Goal: Information Seeking & Learning: Learn about a topic

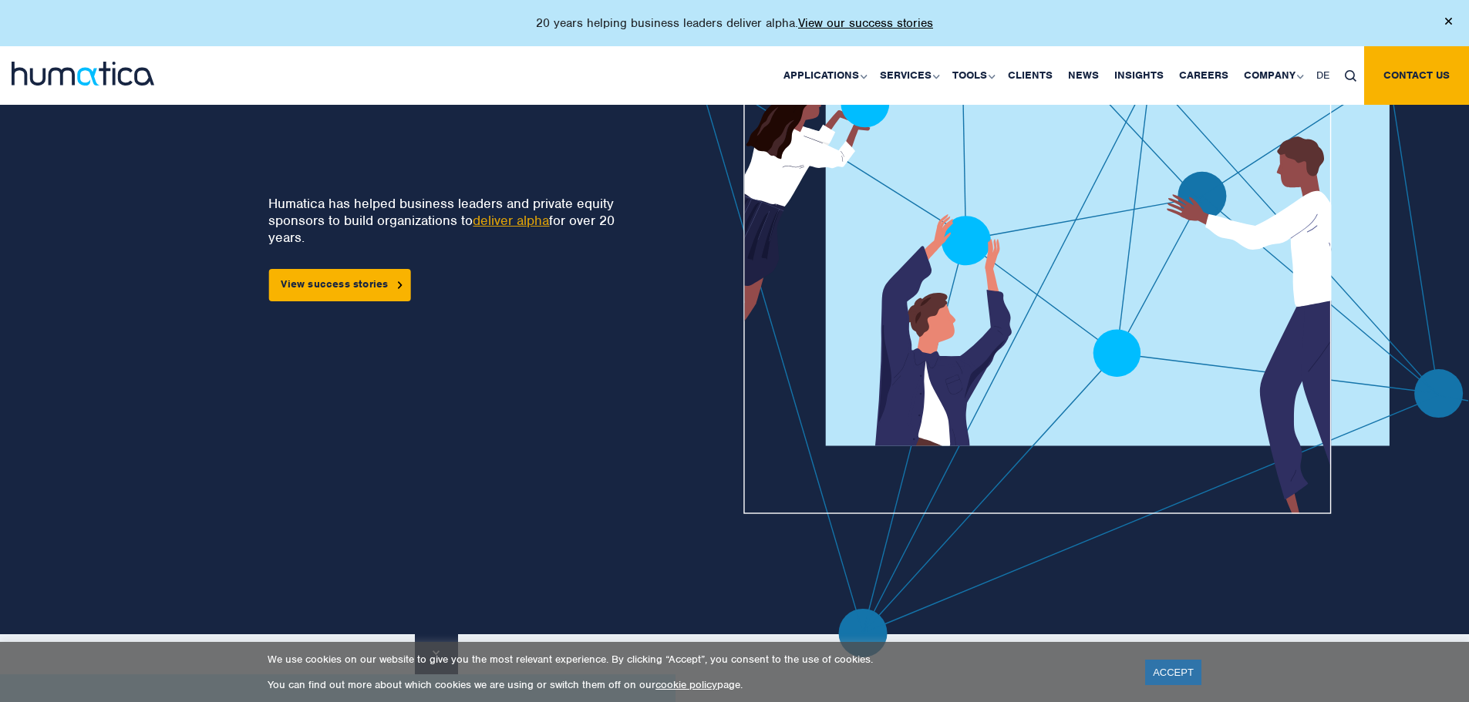
scroll to position [289, 0]
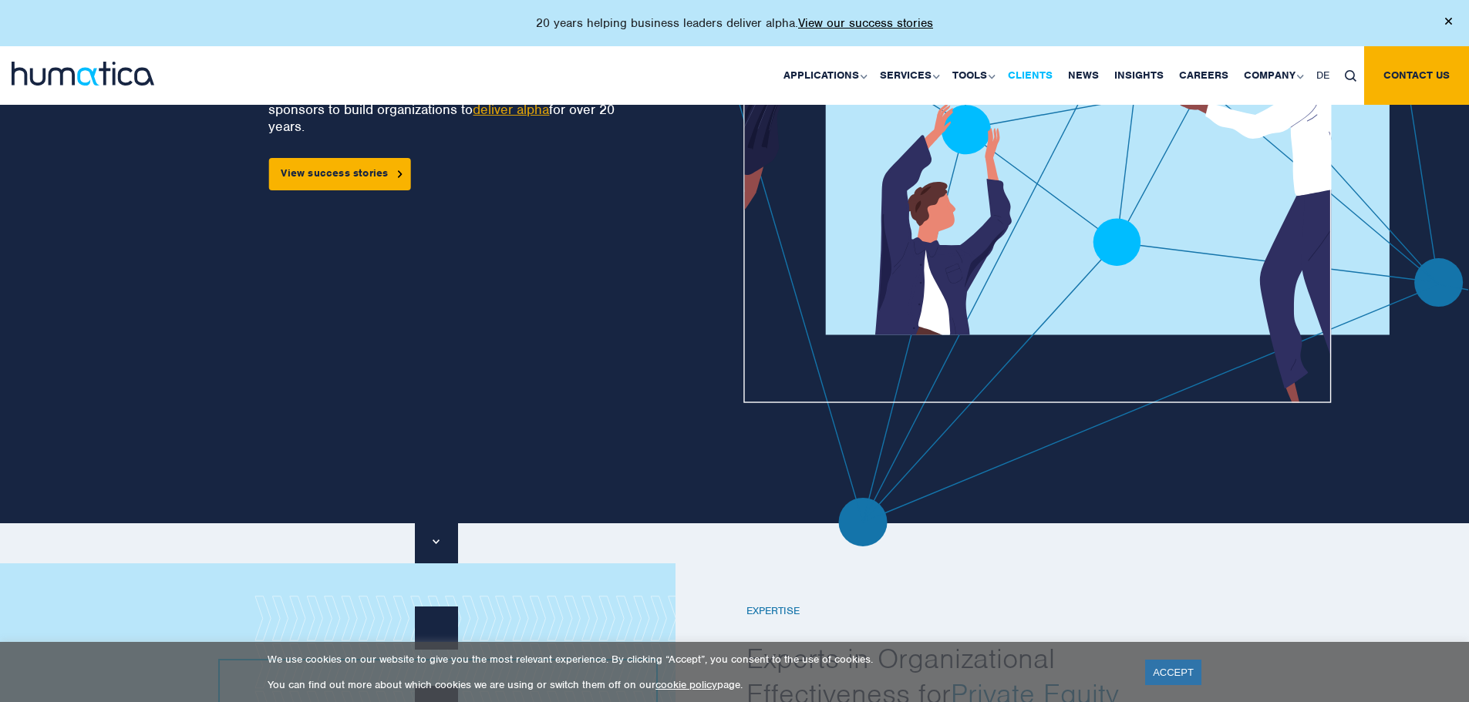
click at [1029, 72] on link "Clients" at bounding box center [1030, 75] width 60 height 59
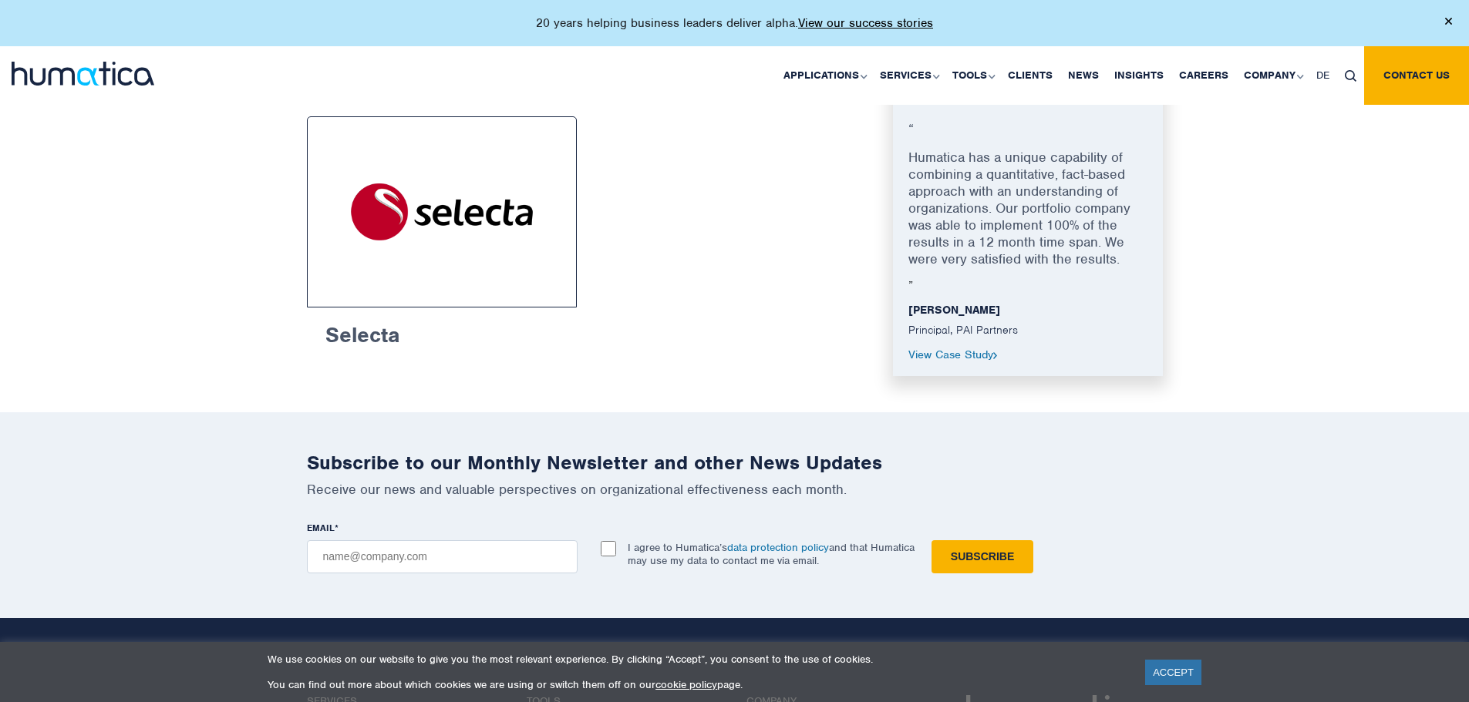
scroll to position [2487, 0]
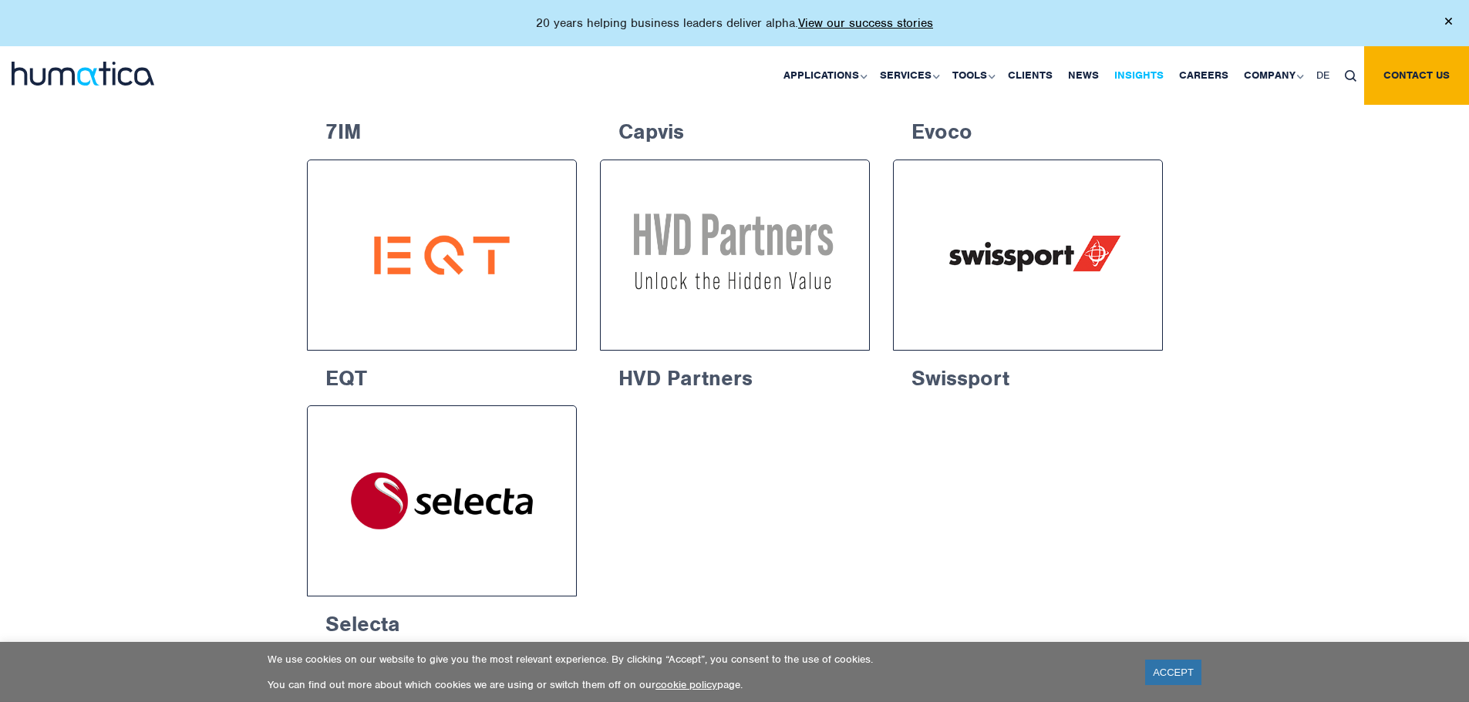
click at [1133, 73] on link "Insights" at bounding box center [1139, 75] width 65 height 59
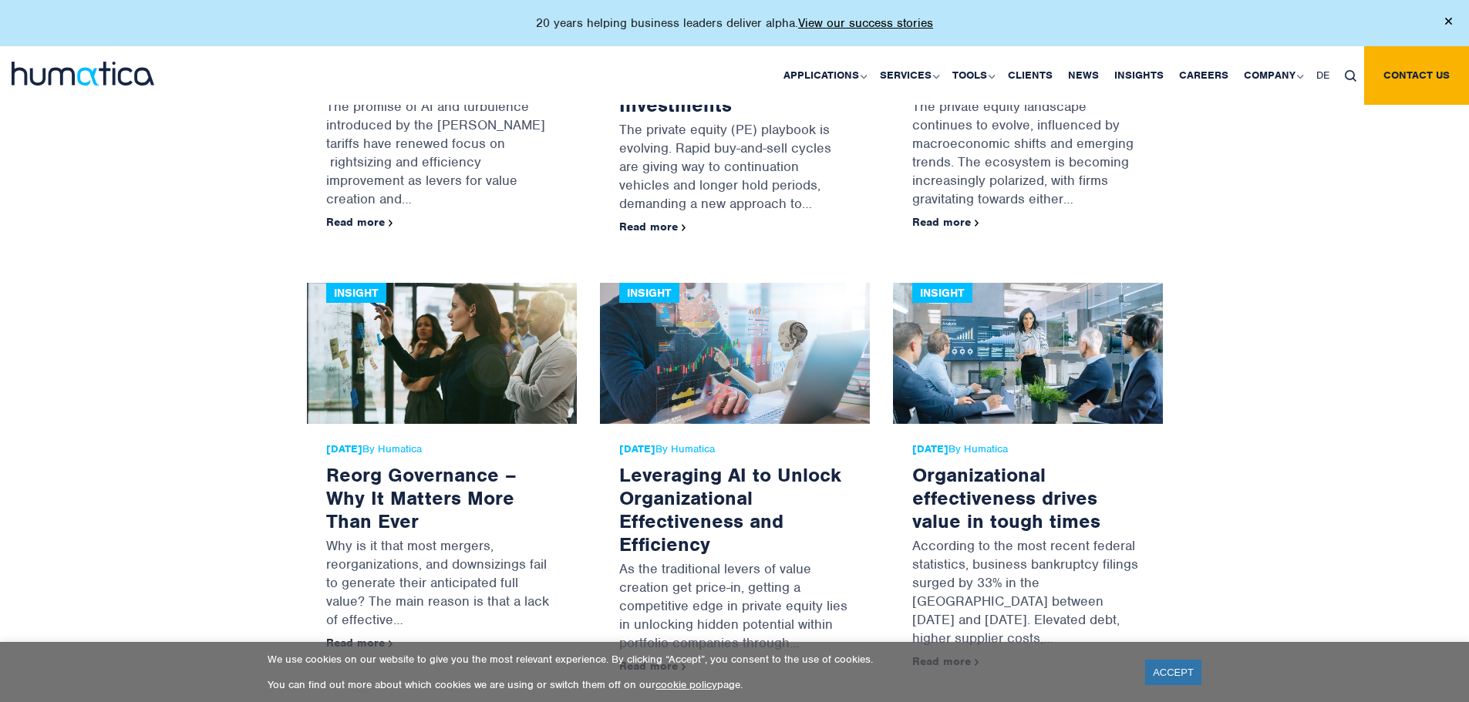
scroll to position [1600, 0]
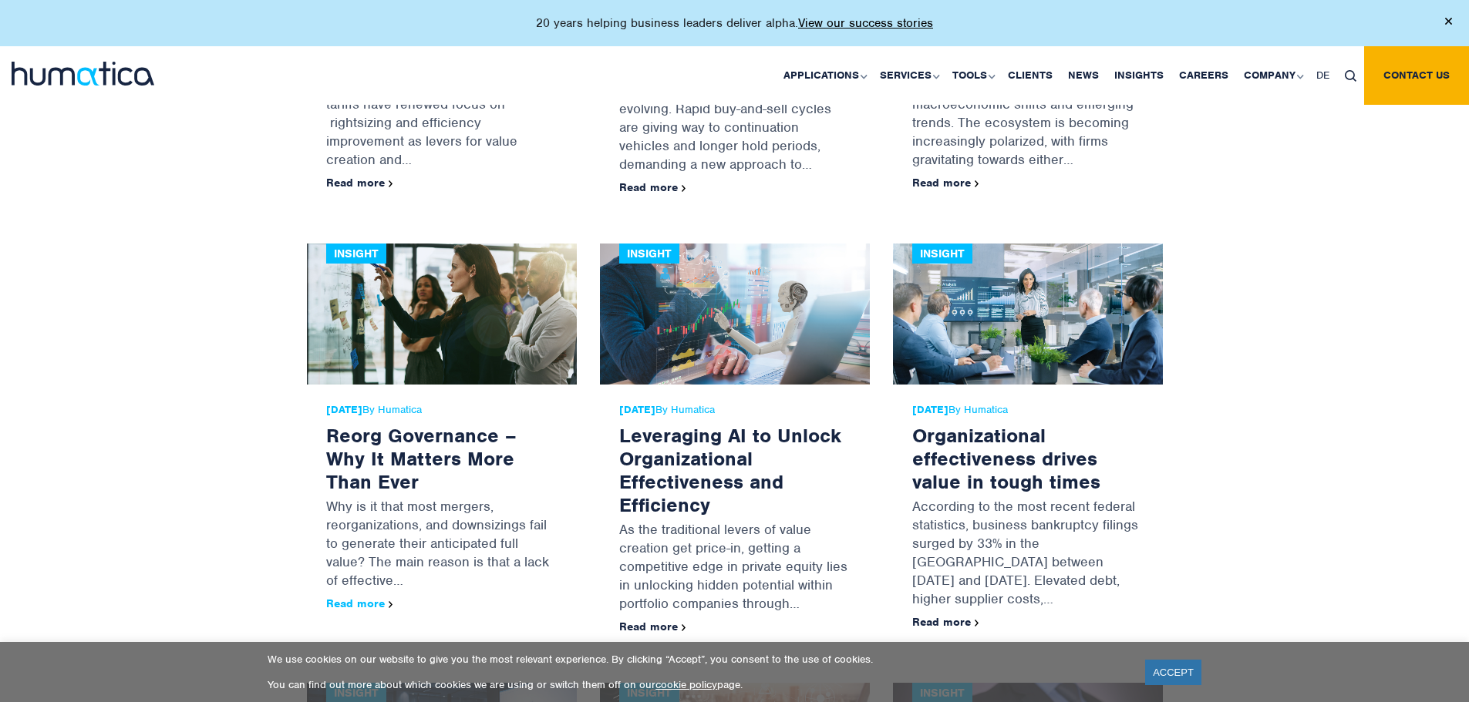
click at [359, 605] on link "Read more" at bounding box center [359, 604] width 67 height 14
